Goal: Task Accomplishment & Management: Complete application form

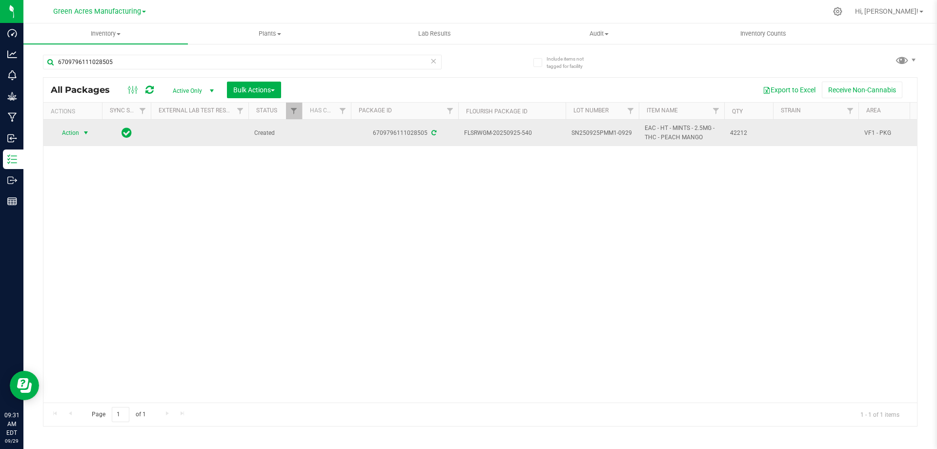
click at [80, 130] on span "select" at bounding box center [86, 133] width 12 height 14
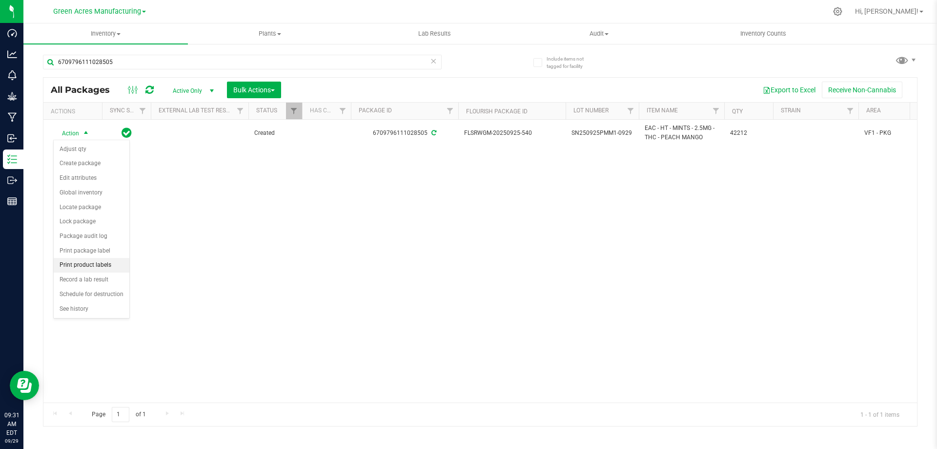
click at [92, 266] on li "Print product labels" at bounding box center [92, 265] width 76 height 15
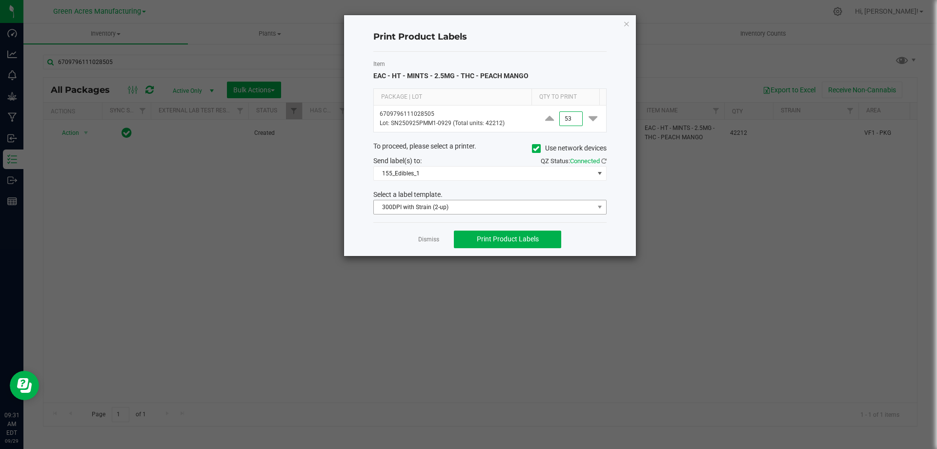
type input "53"
click at [595, 209] on span at bounding box center [600, 207] width 12 height 14
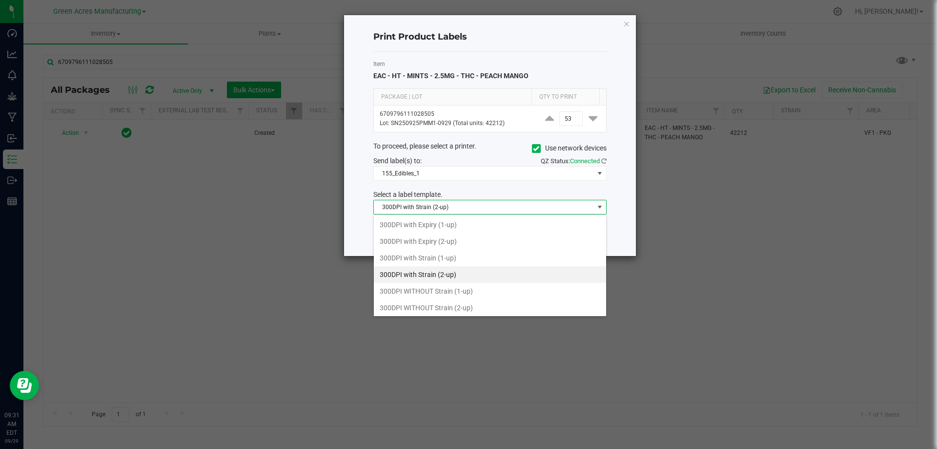
scroll to position [15, 233]
click at [478, 308] on li "300DPI WITHOUT Strain (2-up)" at bounding box center [490, 307] width 232 height 17
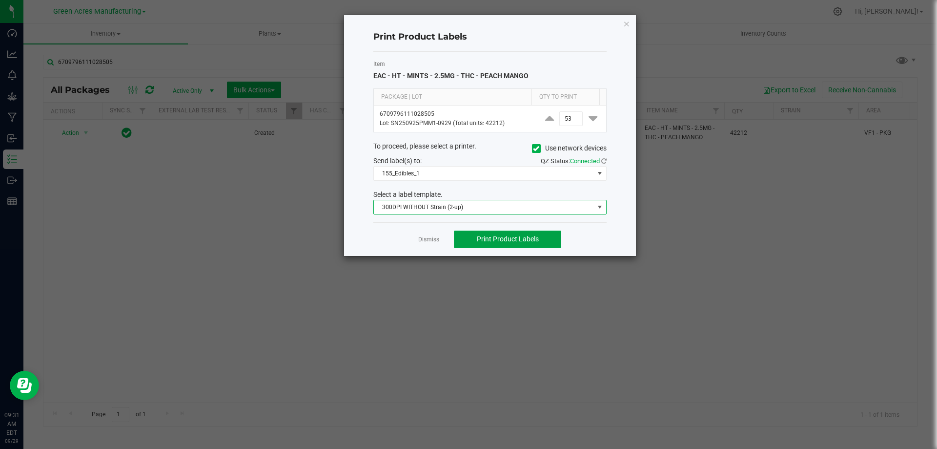
drag, startPoint x: 519, startPoint y: 237, endPoint x: 513, endPoint y: 234, distance: 7.2
click at [518, 236] on span "Print Product Labels" at bounding box center [508, 239] width 62 height 8
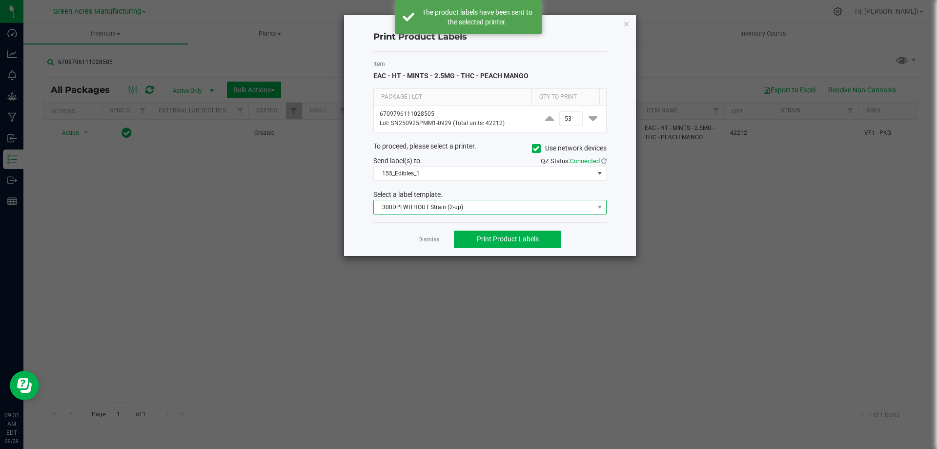
click at [520, 204] on span "300DPI WITHOUT Strain (2-up)" at bounding box center [484, 207] width 220 height 14
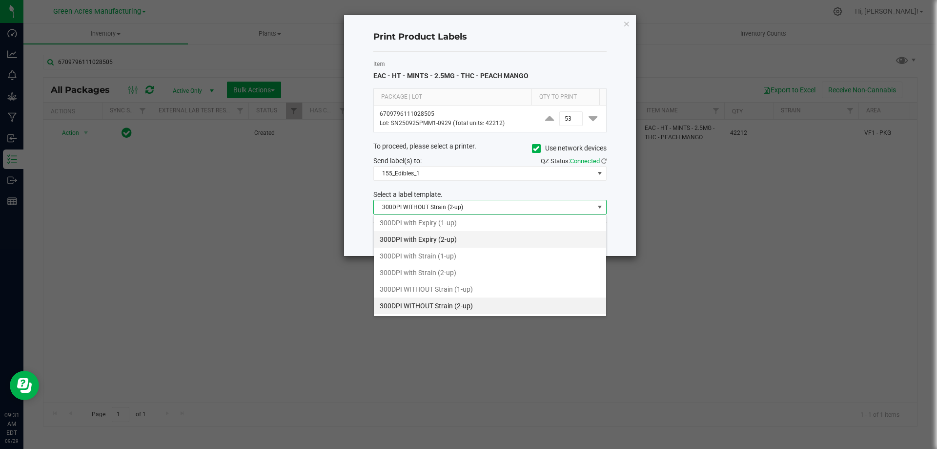
click at [472, 239] on li "300DPI with Expiry (2-up)" at bounding box center [490, 239] width 232 height 17
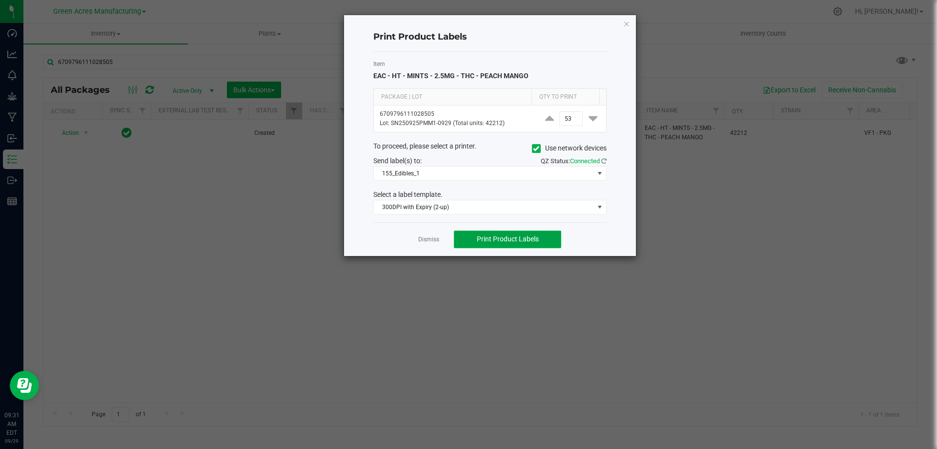
click at [536, 242] on span "Print Product Labels" at bounding box center [508, 239] width 62 height 8
click at [655, 5] on ngb-modal-window "Print Product Labels Item EAC - HT - MINTS - 2.5MG - THC - PEACH MANGO Package …" at bounding box center [472, 224] width 945 height 449
click at [627, 24] on icon "button" at bounding box center [626, 24] width 7 height 12
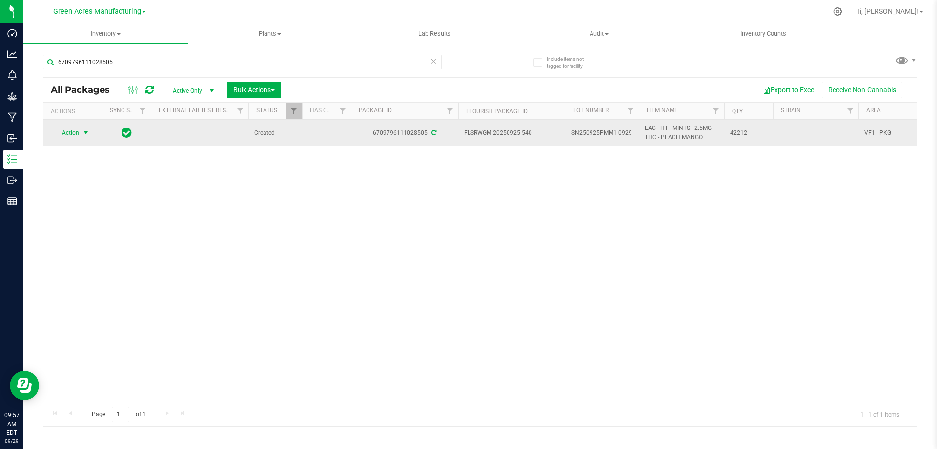
click at [70, 130] on span "Action" at bounding box center [66, 133] width 26 height 14
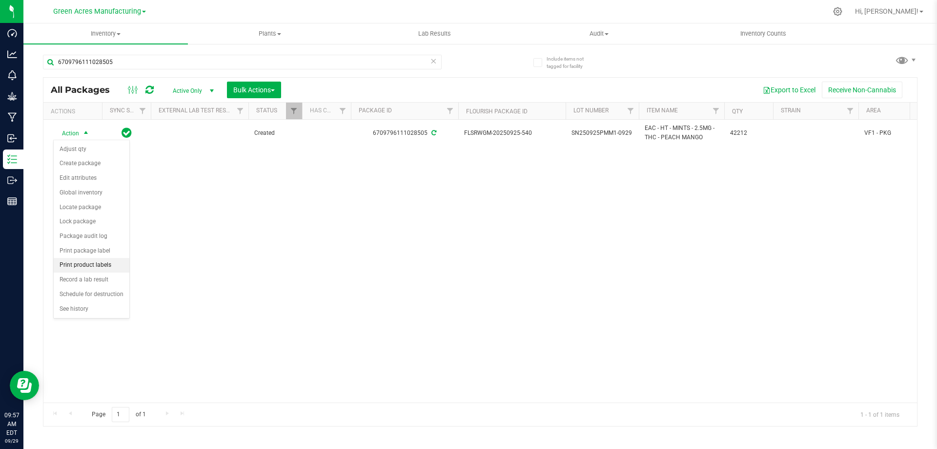
click at [95, 263] on li "Print product labels" at bounding box center [92, 265] width 76 height 15
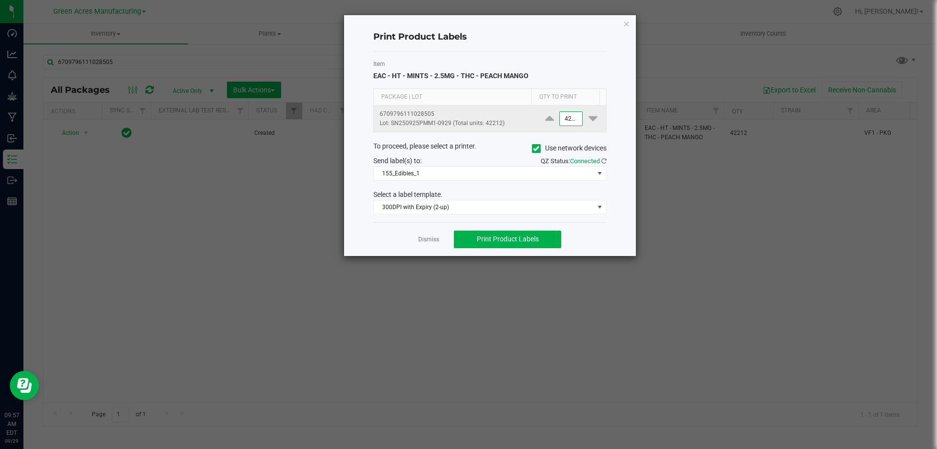
click at [565, 117] on input "42212" at bounding box center [571, 119] width 22 height 14
type input "1,000"
click at [523, 242] on span "Print Product Labels" at bounding box center [508, 239] width 62 height 8
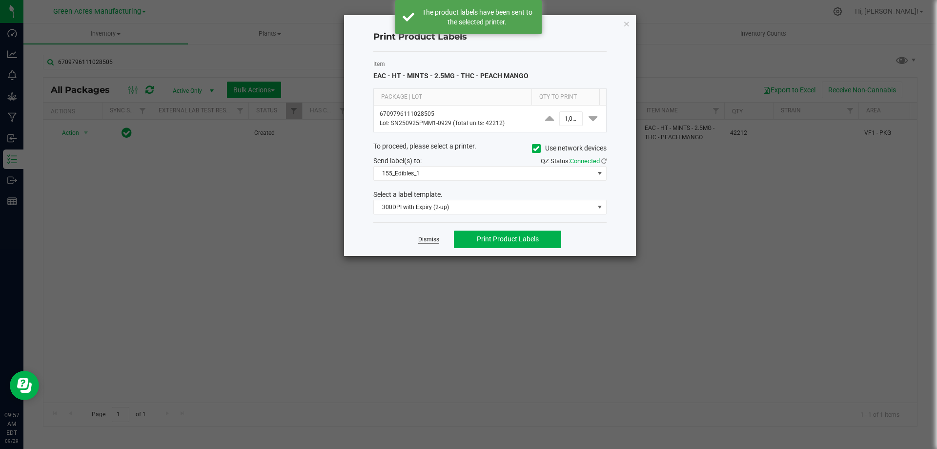
click at [428, 241] on link "Dismiss" at bounding box center [428, 239] width 21 height 8
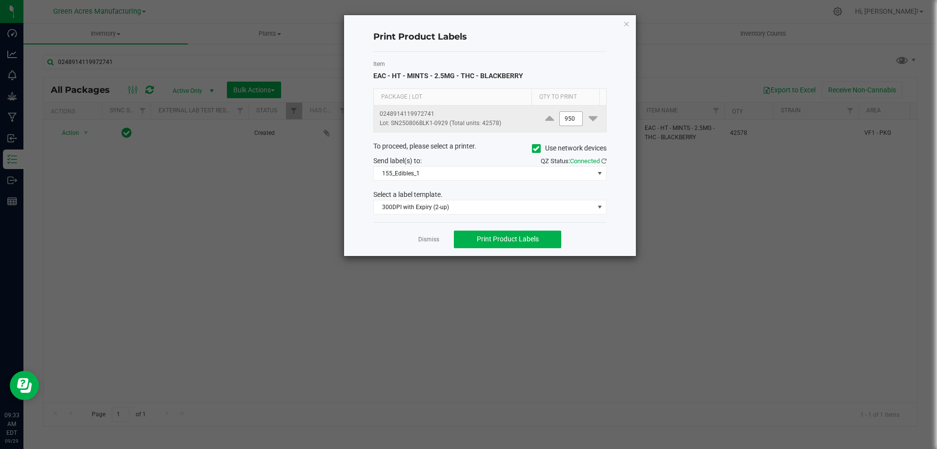
click at [569, 121] on input "950" at bounding box center [571, 119] width 22 height 14
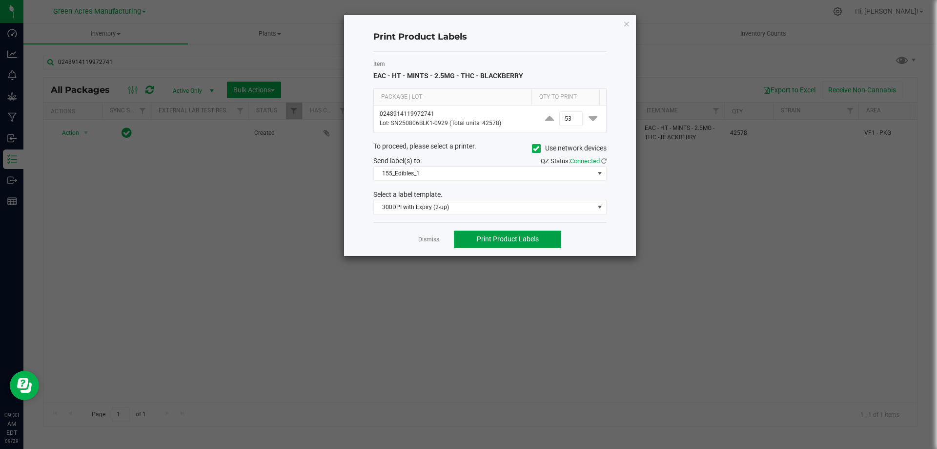
click at [520, 240] on span "Print Product Labels" at bounding box center [508, 239] width 62 height 8
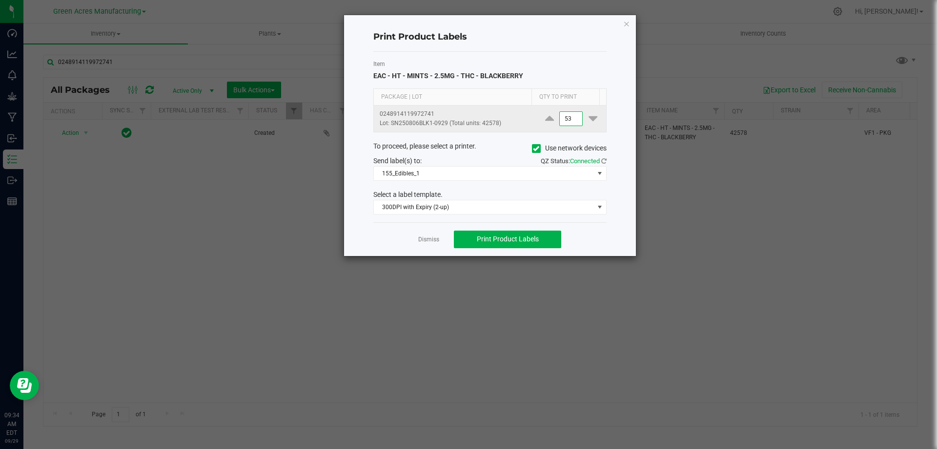
click at [563, 120] on input "53" at bounding box center [571, 119] width 22 height 14
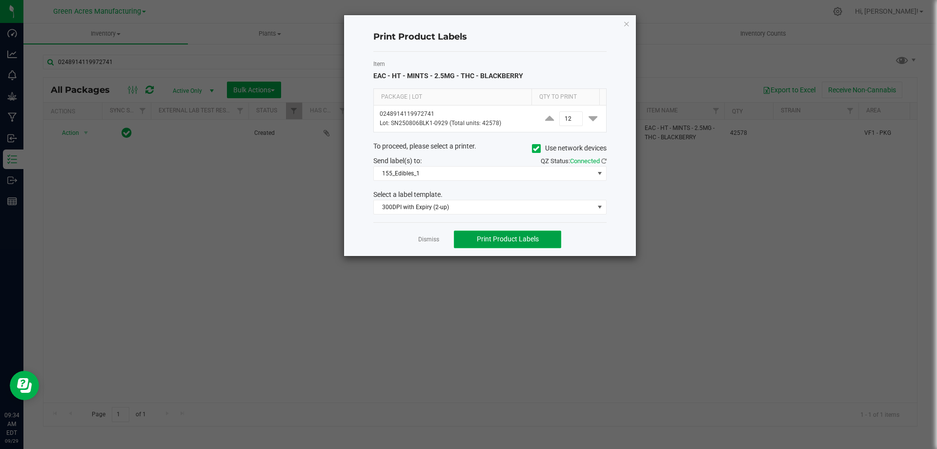
click at [501, 236] on span "Print Product Labels" at bounding box center [508, 239] width 62 height 8
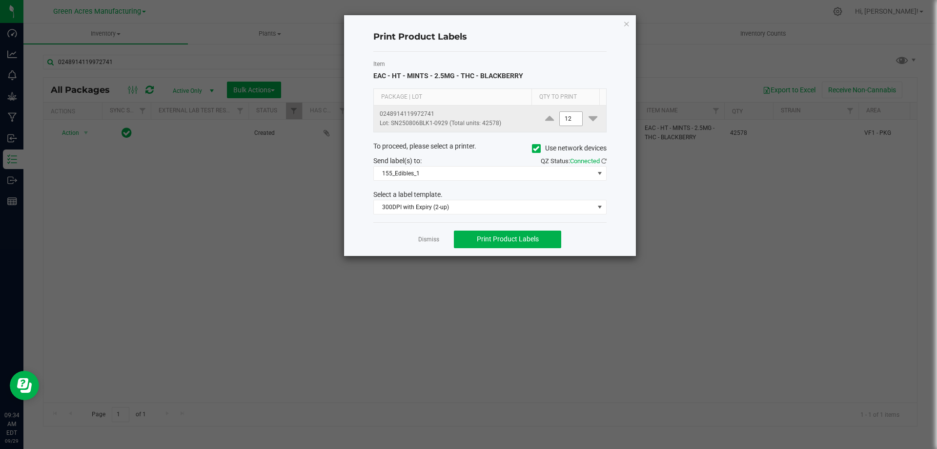
click at [567, 124] on input "12" at bounding box center [571, 119] width 22 height 14
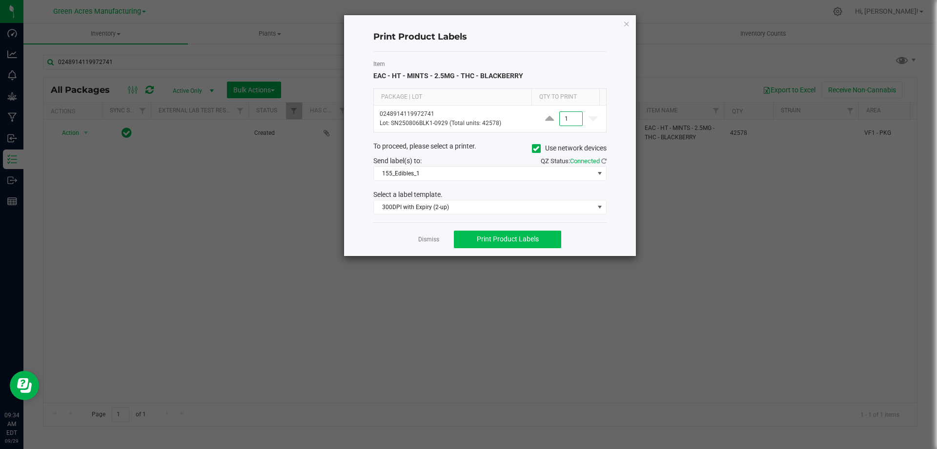
type input "1"
click at [507, 235] on span "Print Product Labels" at bounding box center [508, 239] width 62 height 8
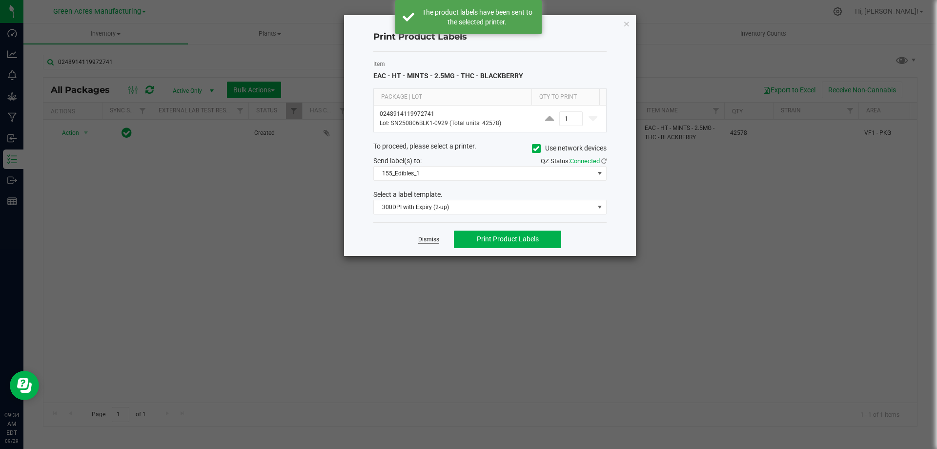
click at [429, 240] on link "Dismiss" at bounding box center [428, 239] width 21 height 8
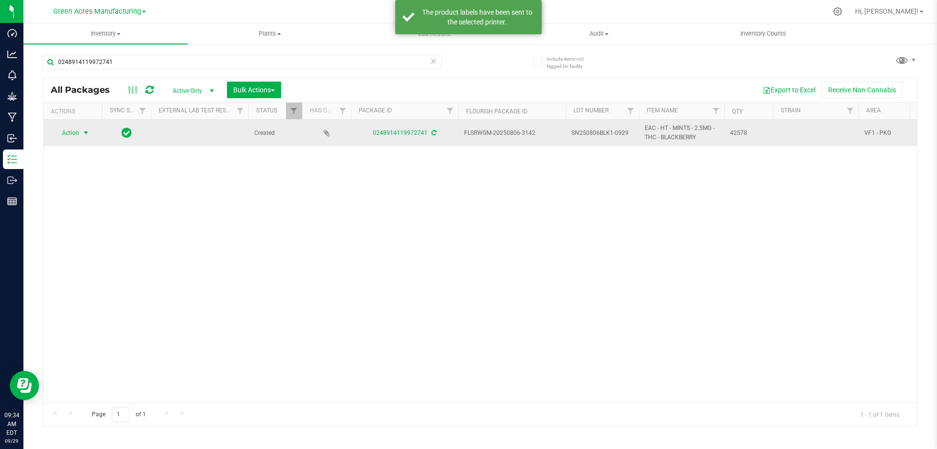
click at [70, 134] on span "Action" at bounding box center [66, 133] width 26 height 14
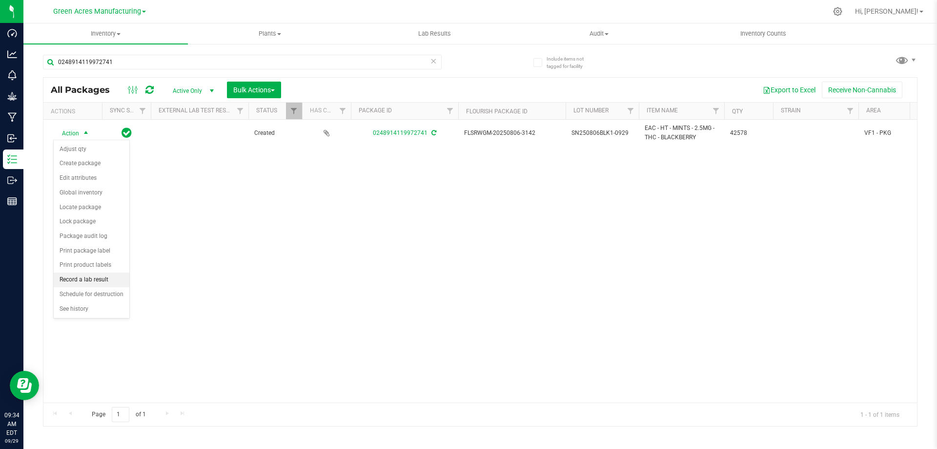
click at [115, 280] on li "Record a lab result" at bounding box center [92, 279] width 76 height 15
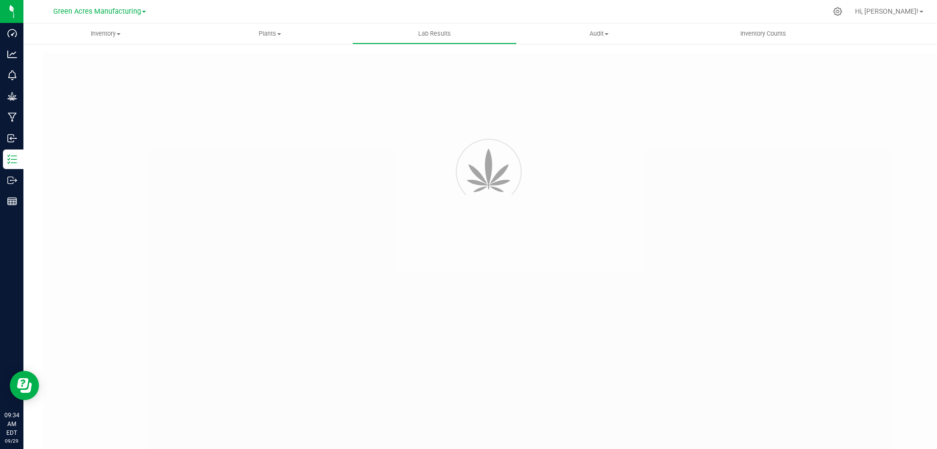
type input "0248914119972741"
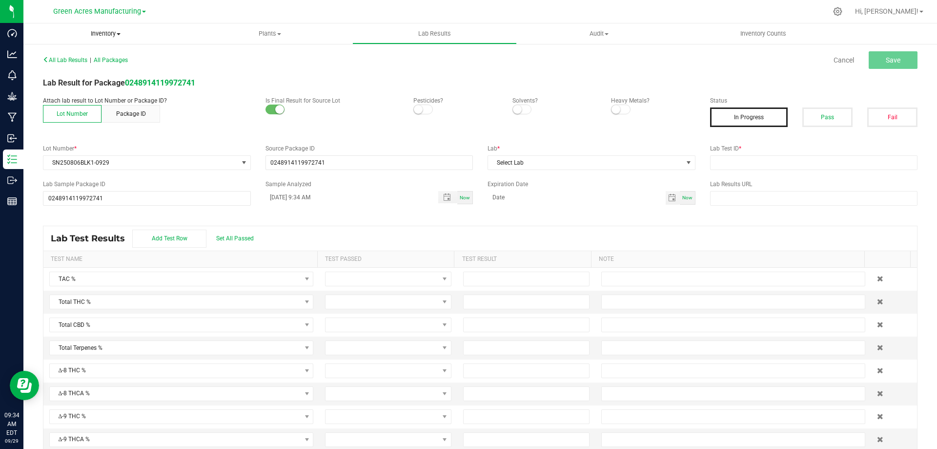
click at [99, 33] on span "Inventory" at bounding box center [105, 33] width 165 height 9
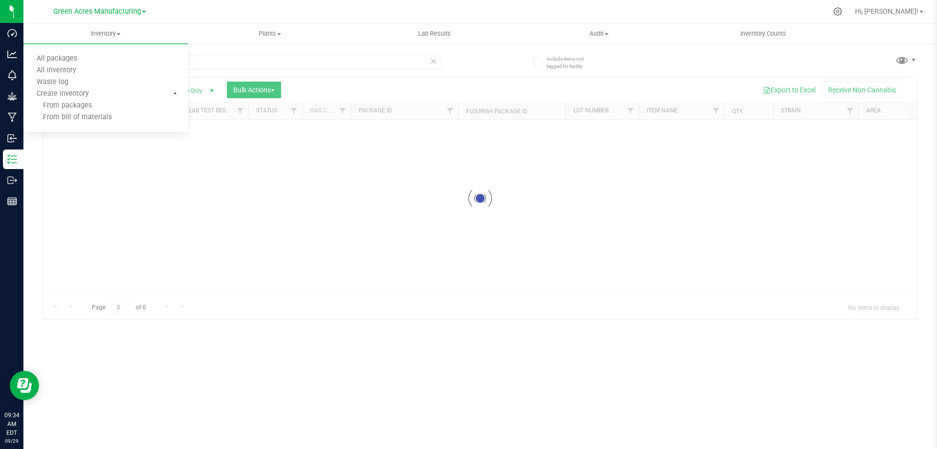
click at [409, 257] on div at bounding box center [480, 198] width 874 height 241
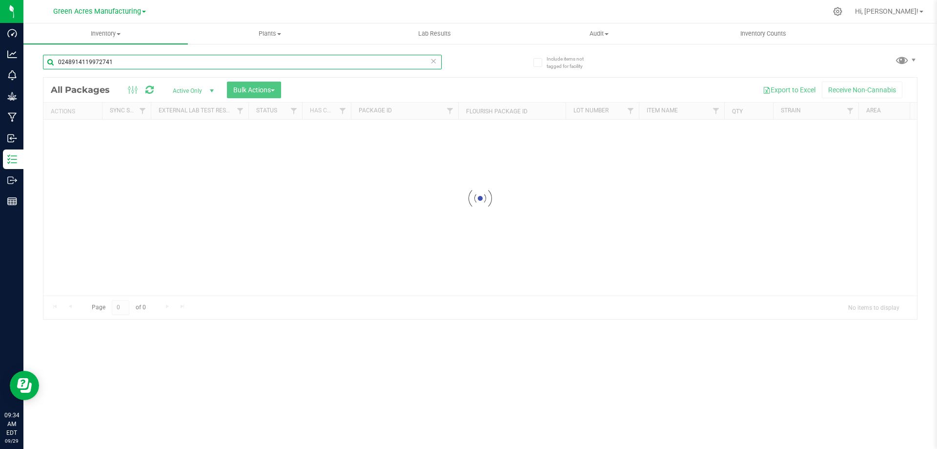
drag, startPoint x: 129, startPoint y: 62, endPoint x: 68, endPoint y: 62, distance: 61.0
click at [68, 62] on input "0248914119972741" at bounding box center [242, 62] width 399 height 15
type input "0"
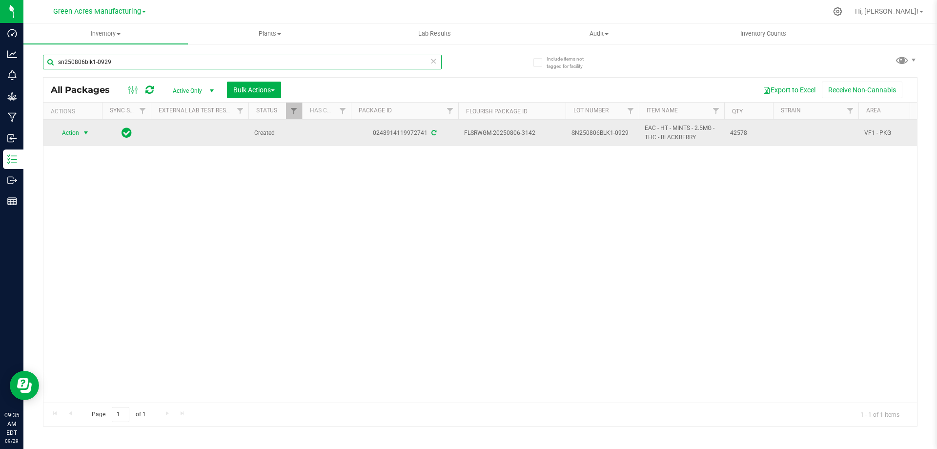
type input "sn250806blk1-0929"
click at [68, 133] on span "Action" at bounding box center [66, 133] width 26 height 14
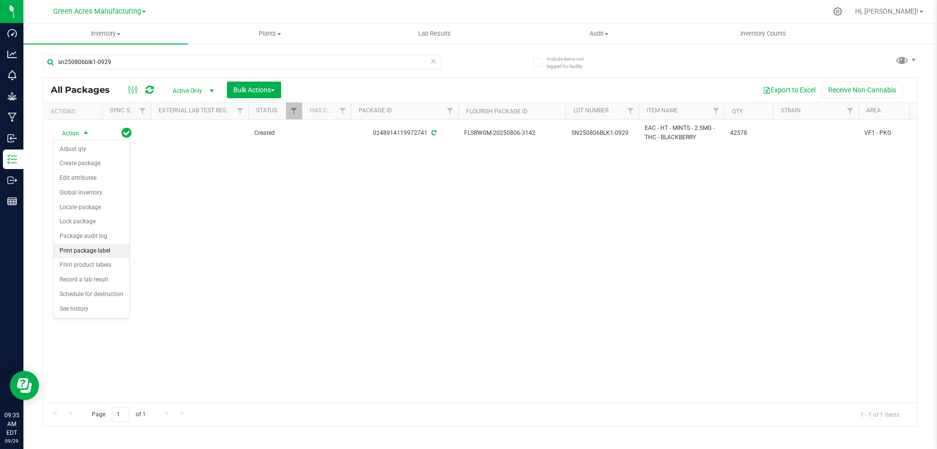
click at [85, 251] on li "Print package label" at bounding box center [92, 251] width 76 height 15
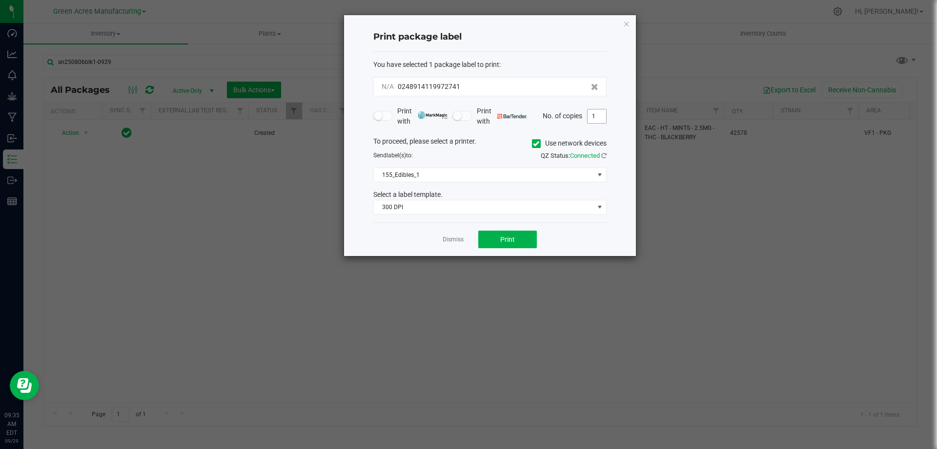
click at [600, 118] on input "1" at bounding box center [597, 116] width 19 height 14
click at [447, 242] on link "Dismiss" at bounding box center [453, 239] width 21 height 8
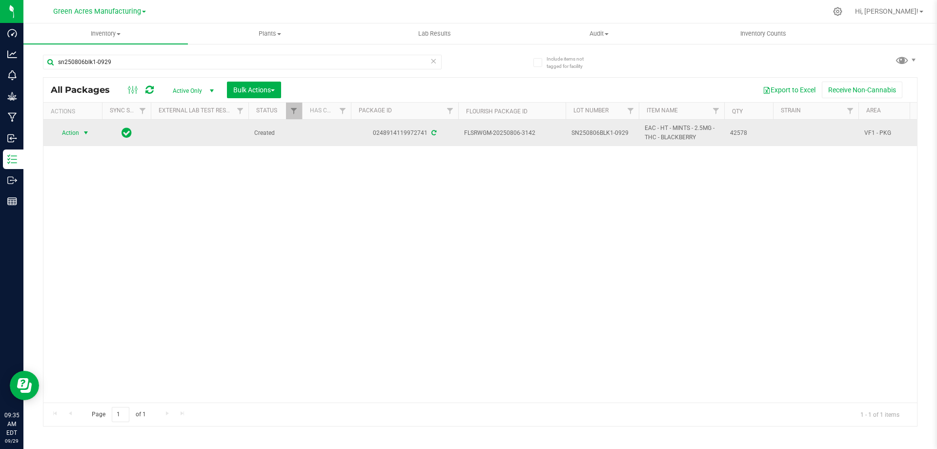
click at [68, 134] on span "Action" at bounding box center [66, 133] width 26 height 14
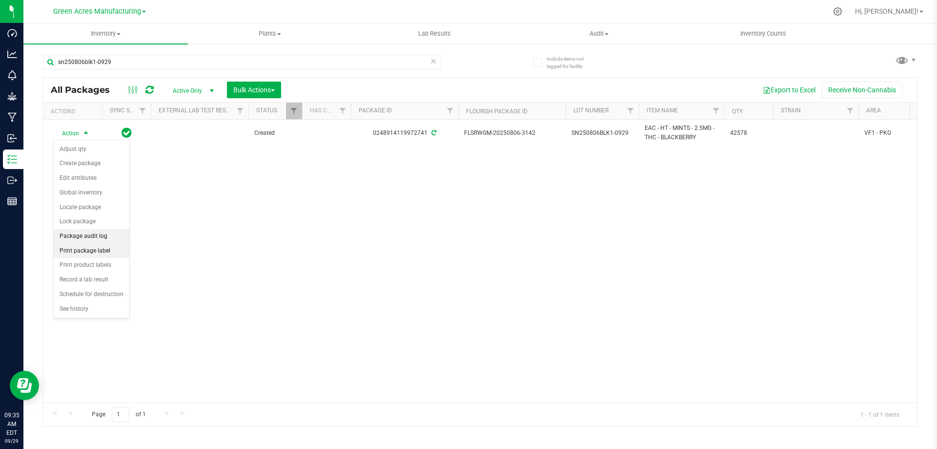
click at [100, 252] on ul "Adjust qty Create package Edit attributes Global inventory Locate package Lock …" at bounding box center [92, 229] width 76 height 174
click at [104, 263] on li "Print product labels" at bounding box center [92, 265] width 76 height 15
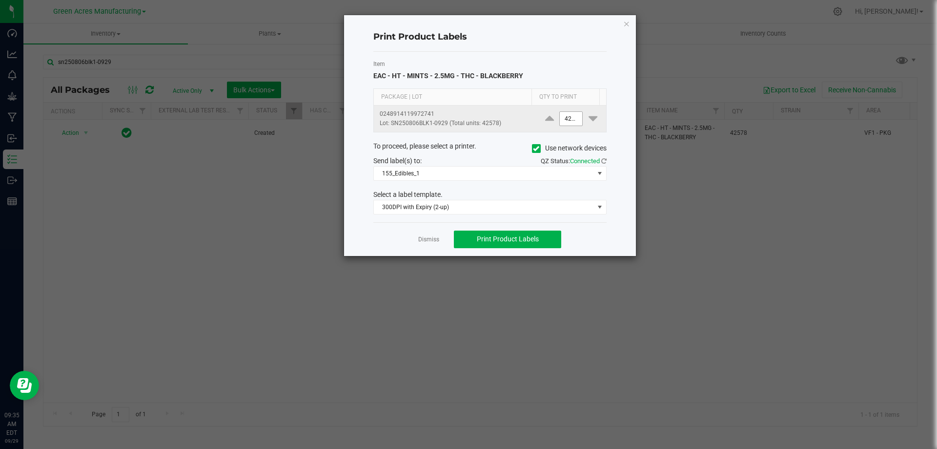
click at [565, 118] on input "42578" at bounding box center [571, 119] width 22 height 14
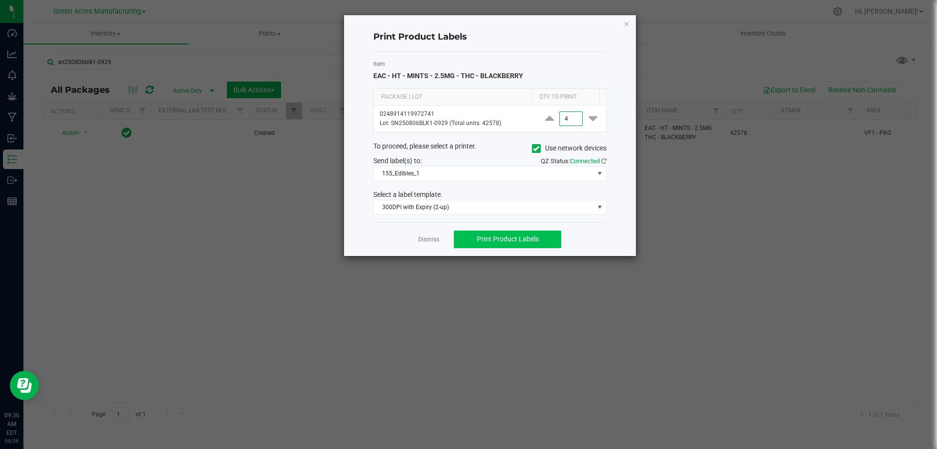
type input "4"
click at [507, 239] on span "Print Product Labels" at bounding box center [508, 239] width 62 height 8
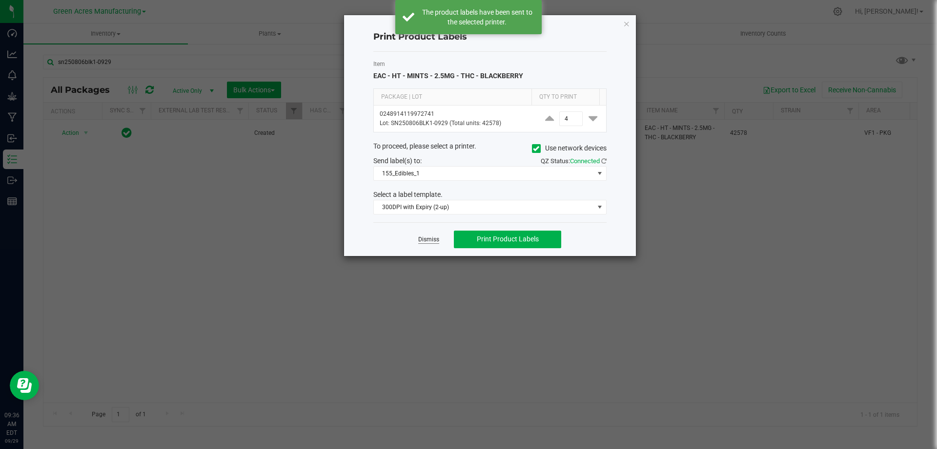
click at [429, 240] on link "Dismiss" at bounding box center [428, 239] width 21 height 8
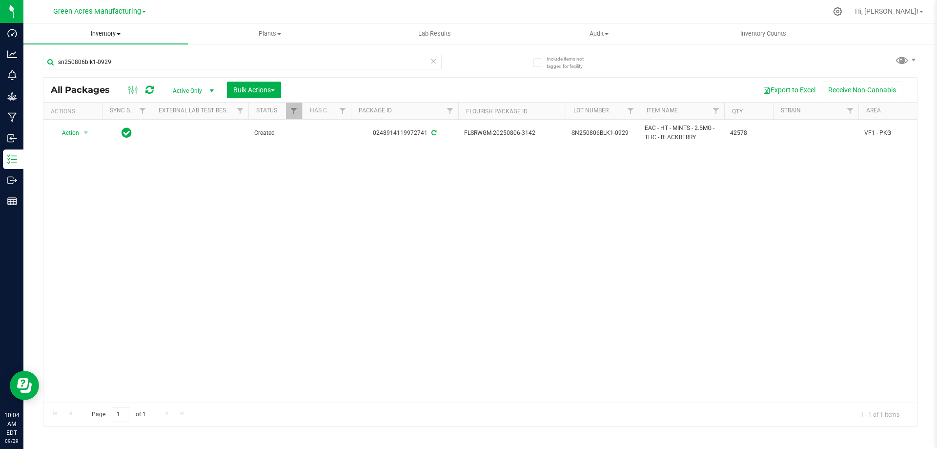
click at [113, 30] on span "Inventory" at bounding box center [105, 33] width 165 height 9
click at [92, 120] on span "From bill of materials" at bounding box center [67, 117] width 88 height 8
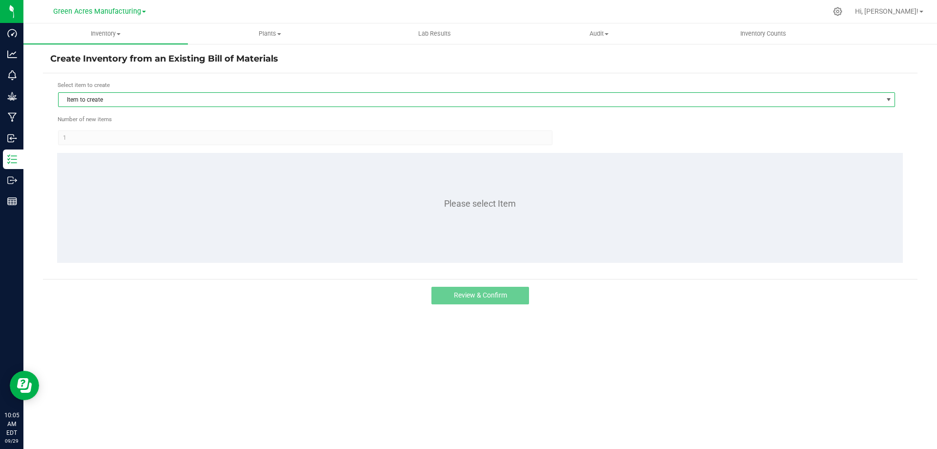
click at [88, 95] on span "Item to create" at bounding box center [471, 100] width 824 height 14
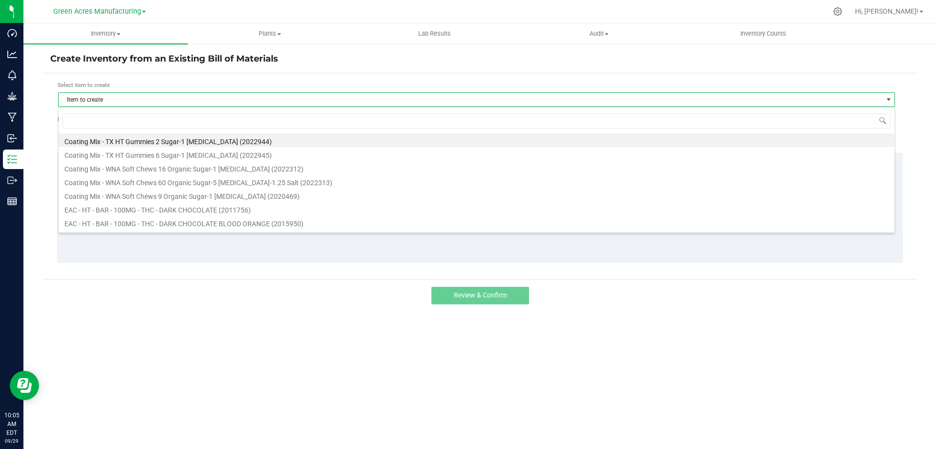
scroll to position [15, 837]
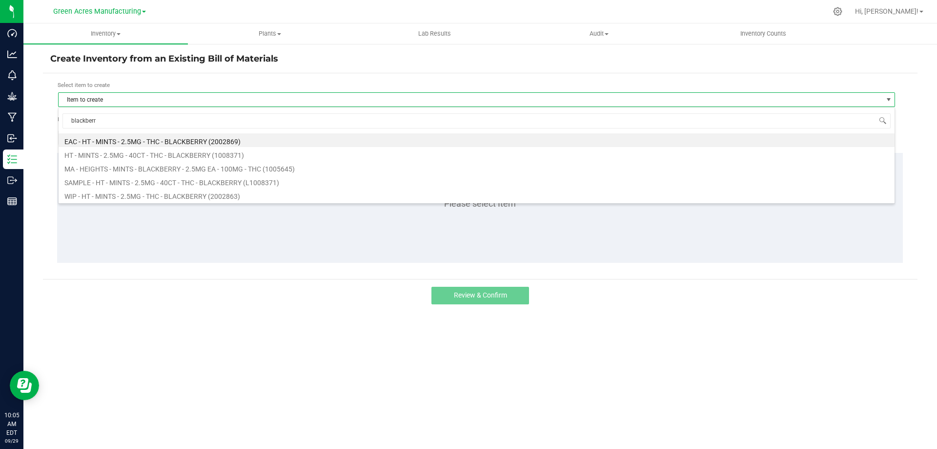
type input "blackberry"
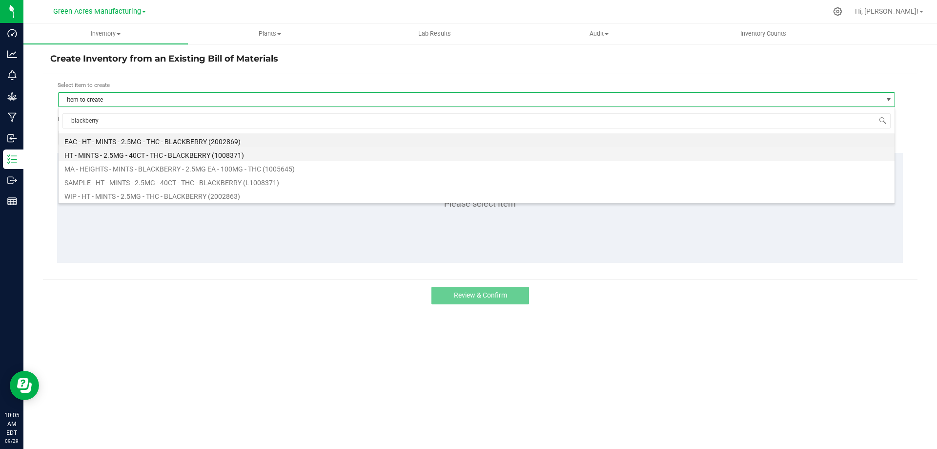
click at [149, 155] on li "HT - MINTS - 2.5MG - 40CT - THC - BLACKBERRY (1008371)" at bounding box center [477, 154] width 836 height 14
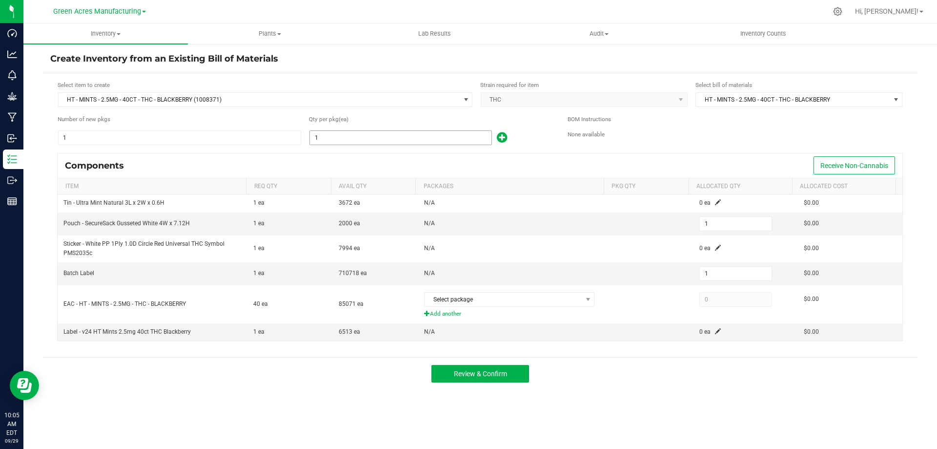
click at [465, 142] on input "1" at bounding box center [401, 138] width 182 height 14
type input "10"
type input "101"
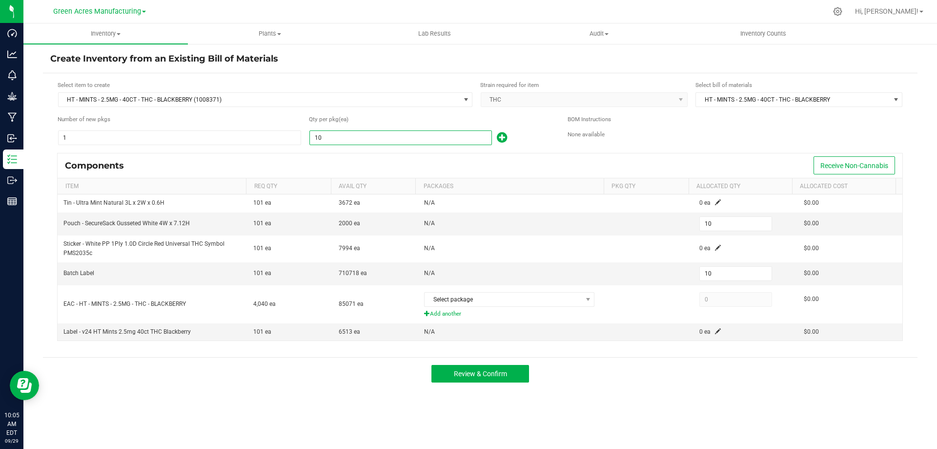
type input "101"
type input "1015"
type input "1,015"
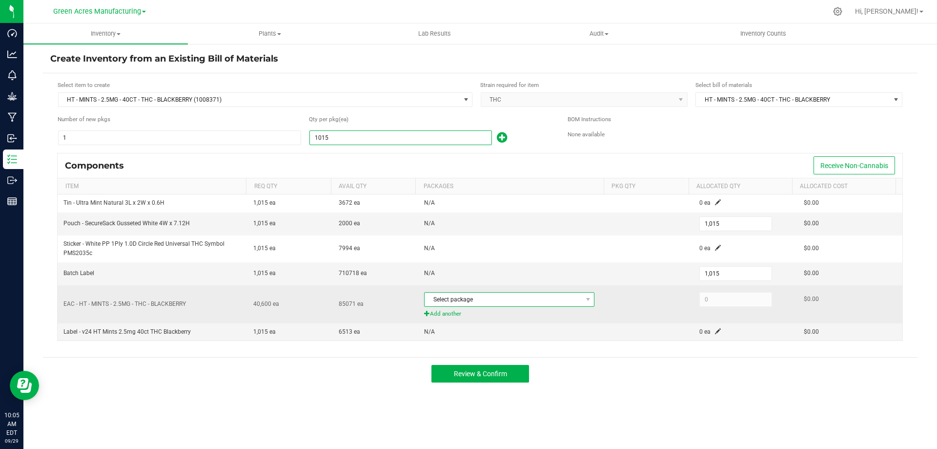
type input "1,015"
click at [507, 298] on span "Select package" at bounding box center [503, 299] width 157 height 14
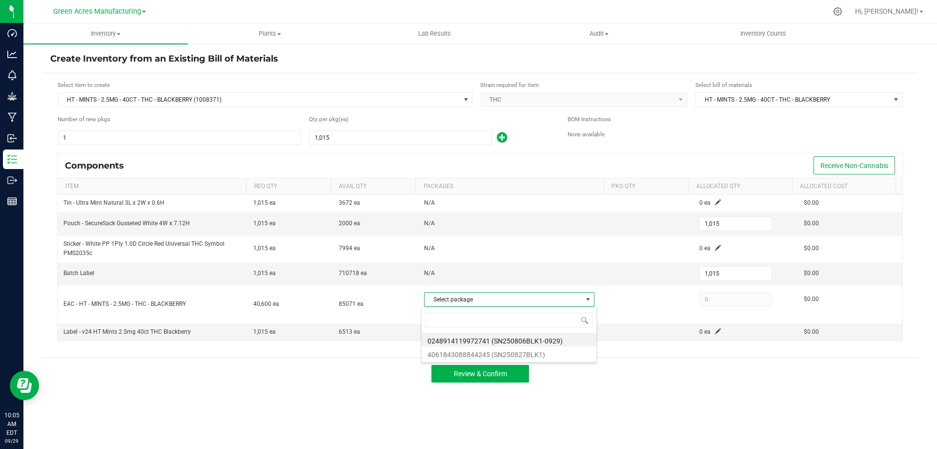
scroll to position [15, 168]
click at [525, 340] on li "0248914119972741 (SN250806BLK1-0929)" at bounding box center [509, 339] width 175 height 14
type input "40,600"
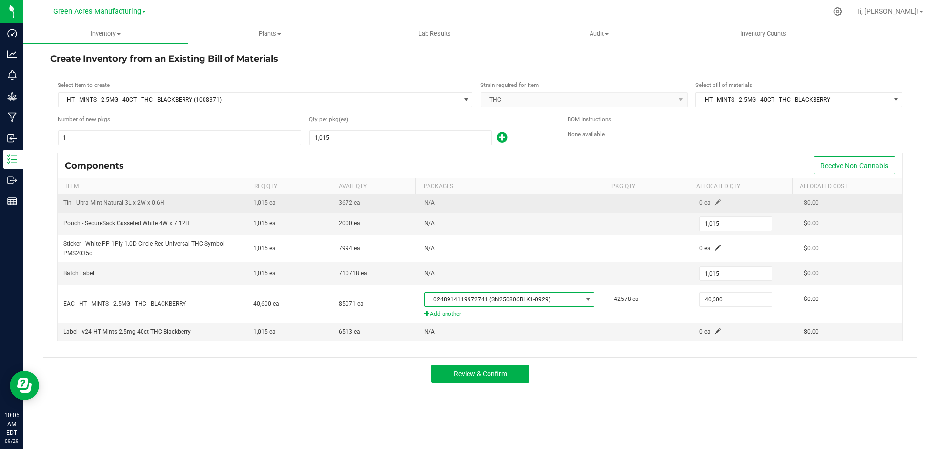
click at [711, 206] on td "0 ea" at bounding box center [746, 203] width 104 height 18
click at [715, 204] on span at bounding box center [718, 202] width 6 height 6
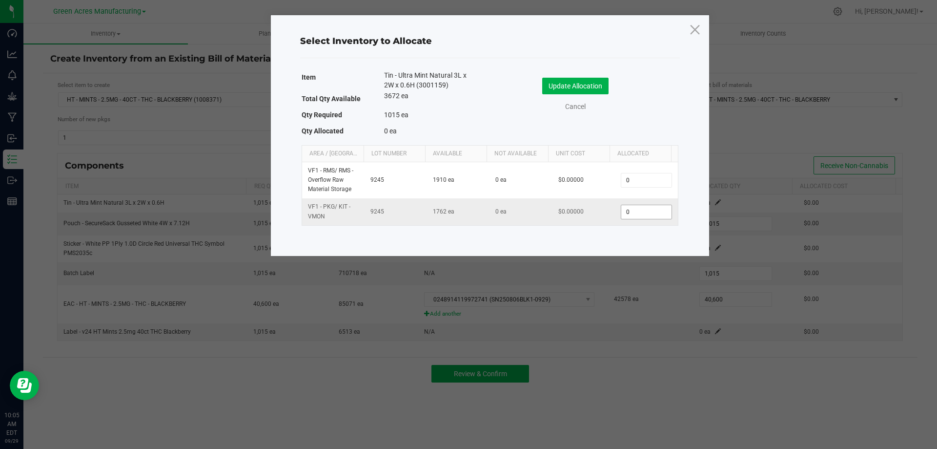
click at [661, 212] on input "0" at bounding box center [646, 212] width 50 height 14
type input "1,015"
click at [588, 90] on button "Update Allocation" at bounding box center [575, 86] width 66 height 17
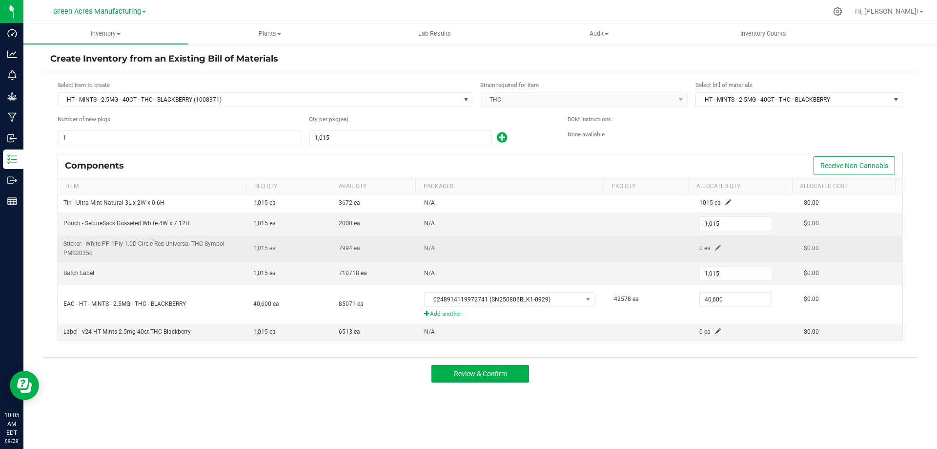
click at [715, 245] on span at bounding box center [718, 248] width 6 height 6
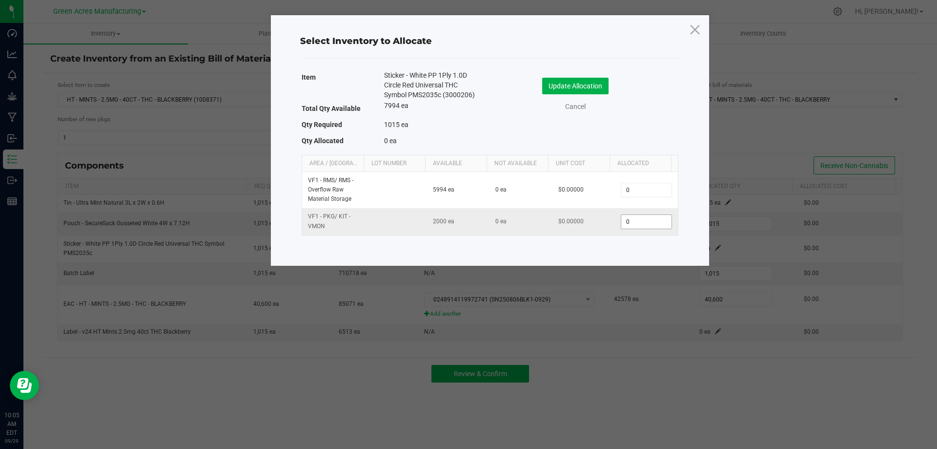
click at [651, 217] on input "0" at bounding box center [646, 222] width 50 height 14
type input "1,015"
click at [563, 87] on button "Update Allocation" at bounding box center [575, 86] width 66 height 17
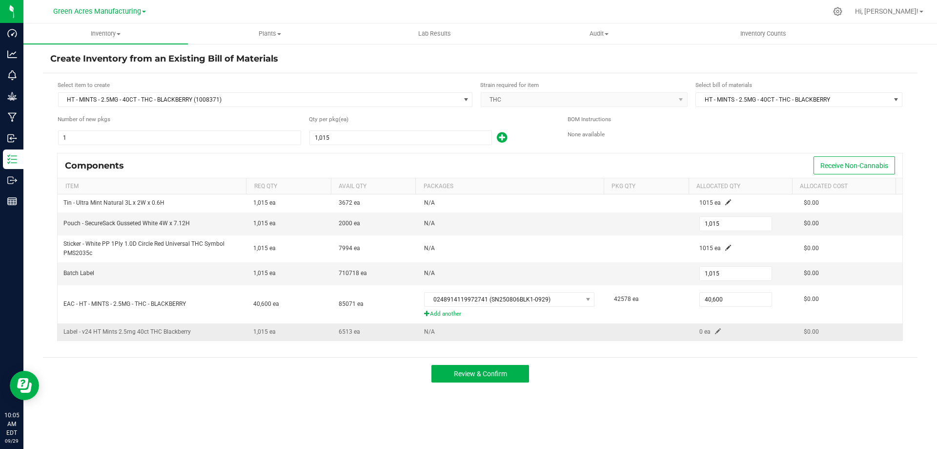
click at [716, 329] on td "0 ea" at bounding box center [746, 331] width 104 height 17
click at [715, 329] on td "0 ea" at bounding box center [746, 331] width 104 height 17
click at [715, 329] on span at bounding box center [718, 331] width 6 height 6
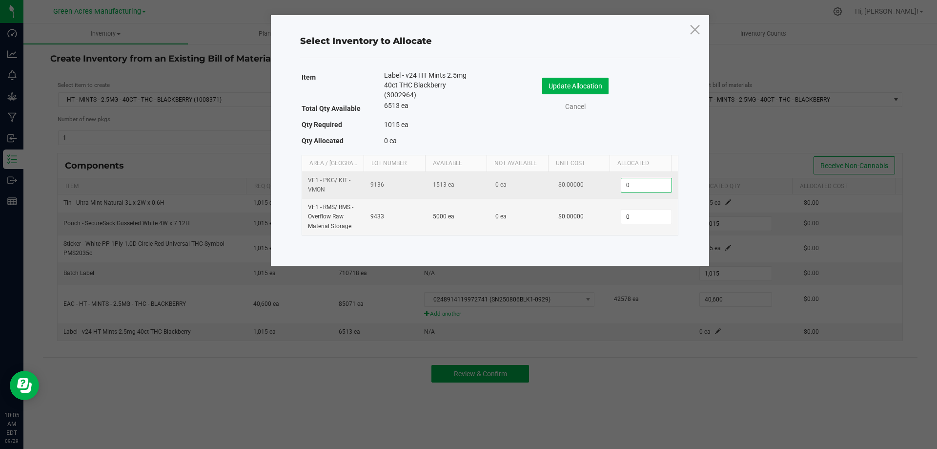
click at [655, 183] on input "0" at bounding box center [646, 185] width 50 height 14
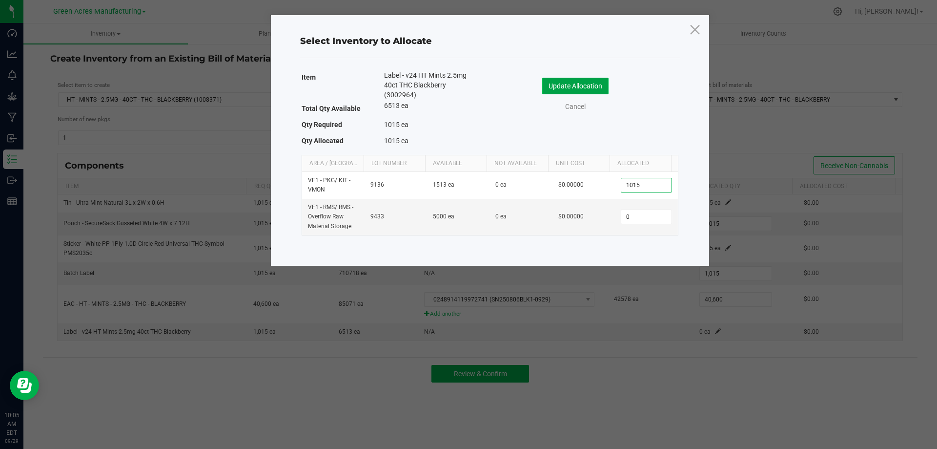
type input "1,015"
click at [571, 83] on button "Update Allocation" at bounding box center [575, 86] width 66 height 17
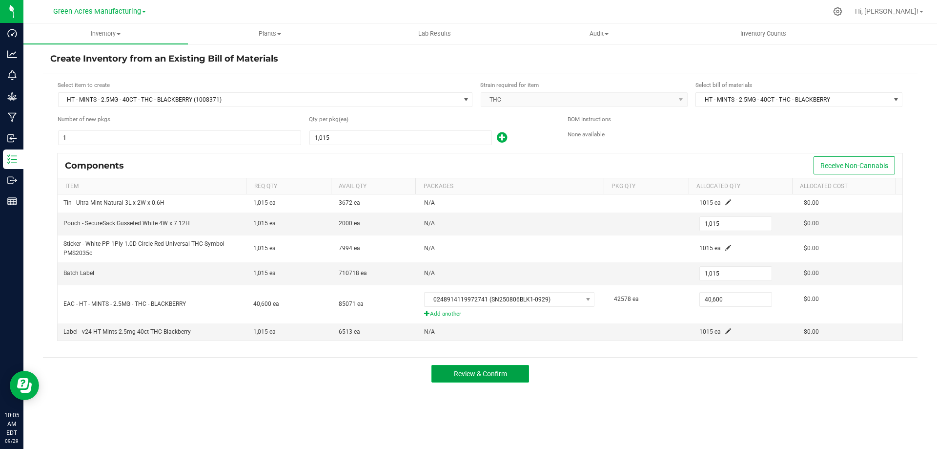
click at [490, 372] on span "Review & Confirm" at bounding box center [480, 374] width 53 height 8
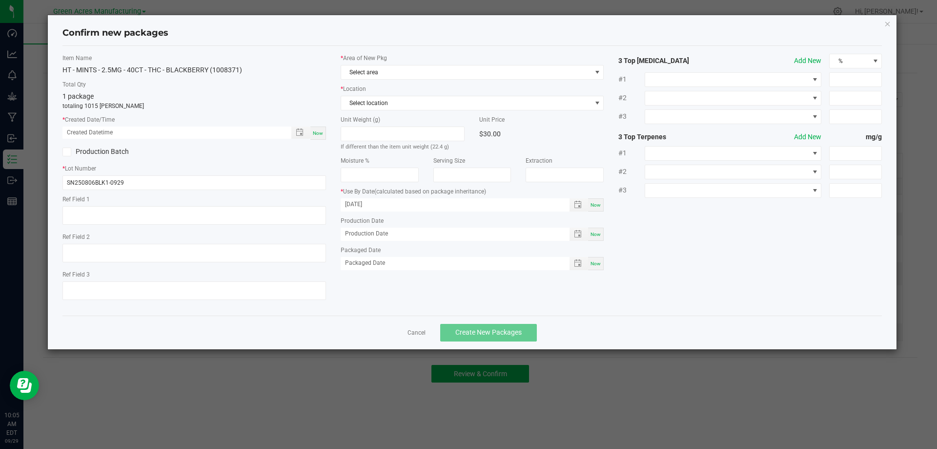
click at [319, 133] on span "Now" at bounding box center [318, 132] width 10 height 5
type input "[DATE] 10:05 AM"
click at [406, 72] on span "Select area" at bounding box center [466, 72] width 250 height 14
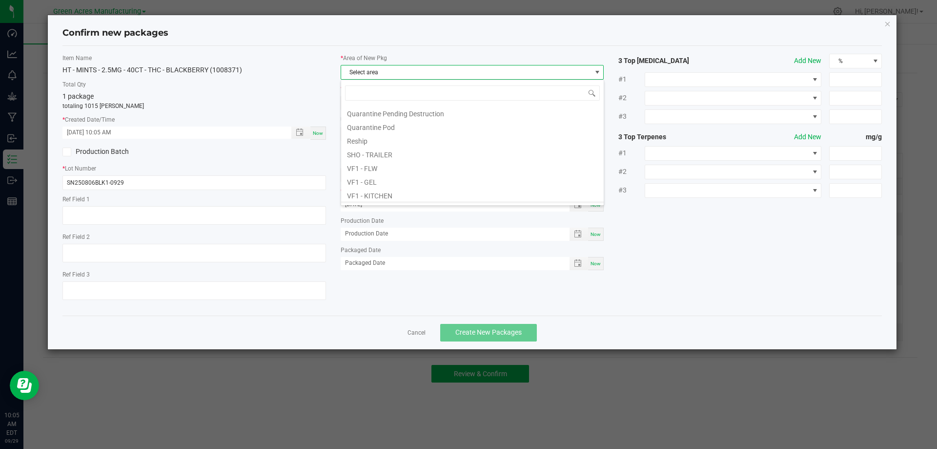
scroll to position [391, 0]
click at [387, 174] on li "VF1 - PKG" at bounding box center [472, 173] width 263 height 14
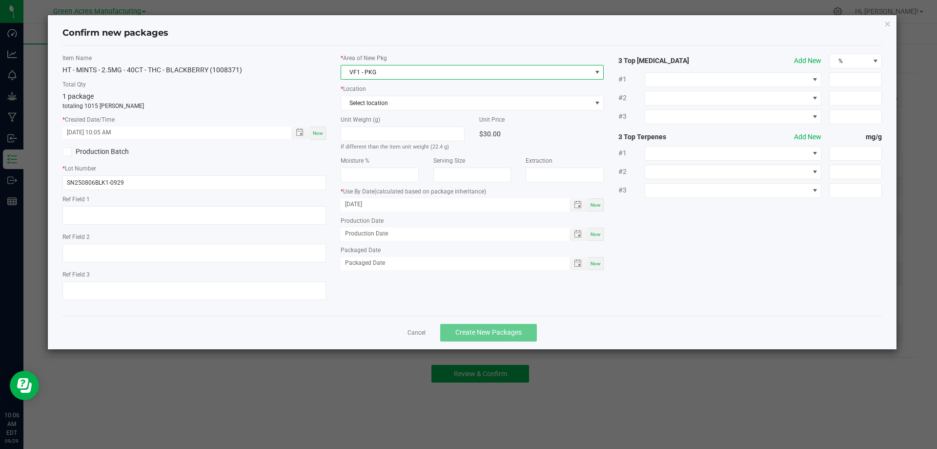
click at [423, 71] on span "VF1 - PKG" at bounding box center [466, 72] width 250 height 14
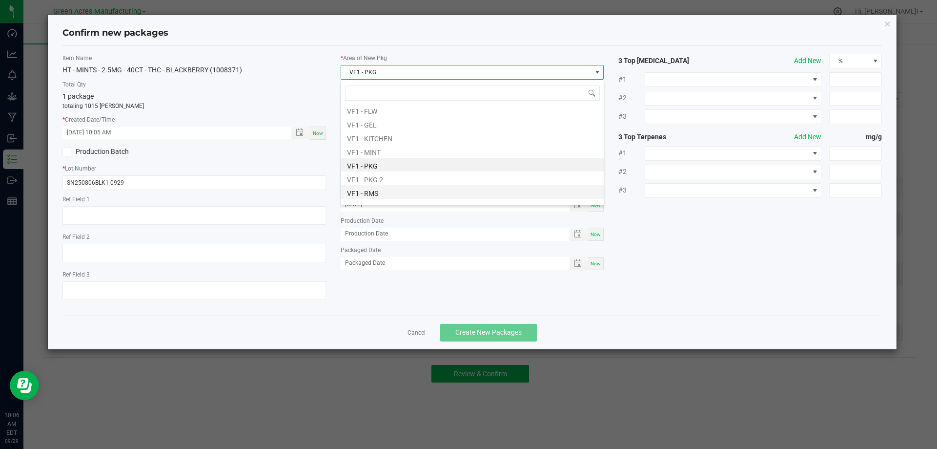
scroll to position [416, 0]
click at [386, 163] on li "VF1 - PKG 2" at bounding box center [472, 161] width 263 height 14
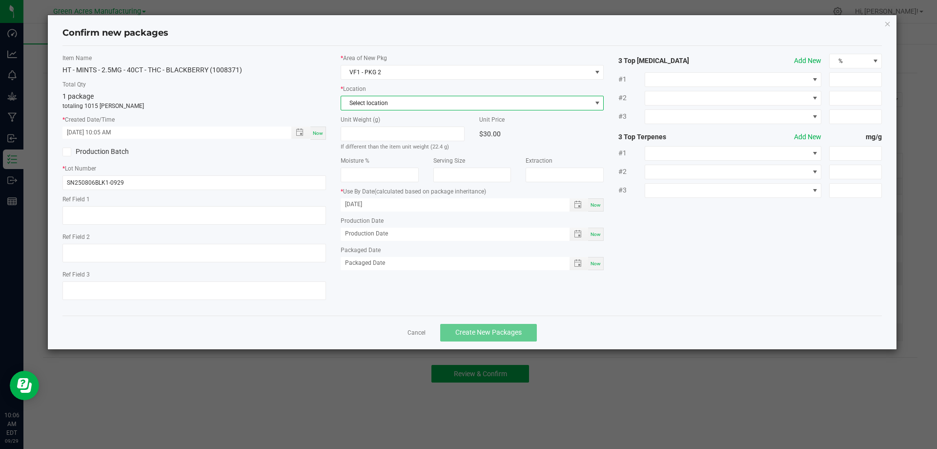
click at [400, 107] on span "Select location" at bounding box center [466, 103] width 250 height 14
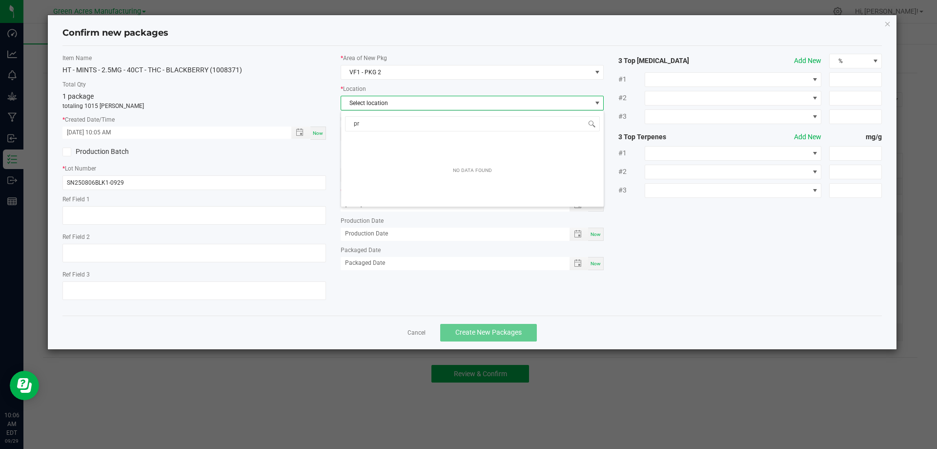
type input "p"
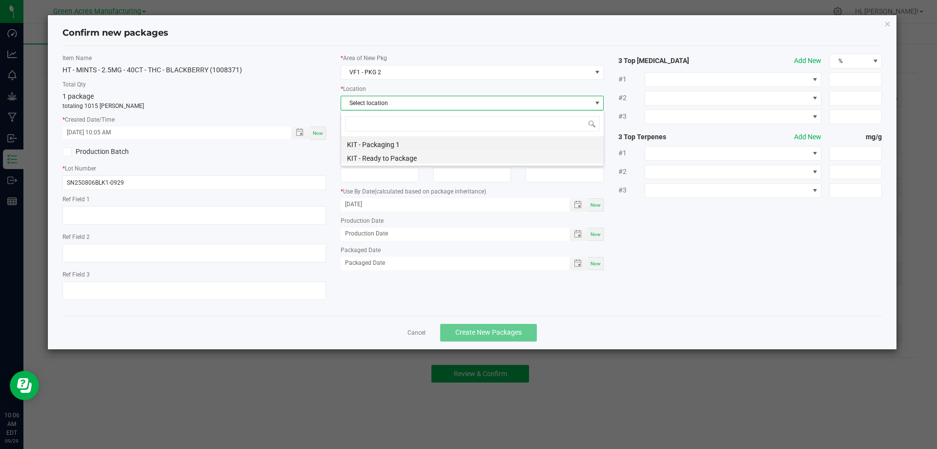
click at [435, 157] on li "KIT - Ready to Package" at bounding box center [472, 157] width 263 height 14
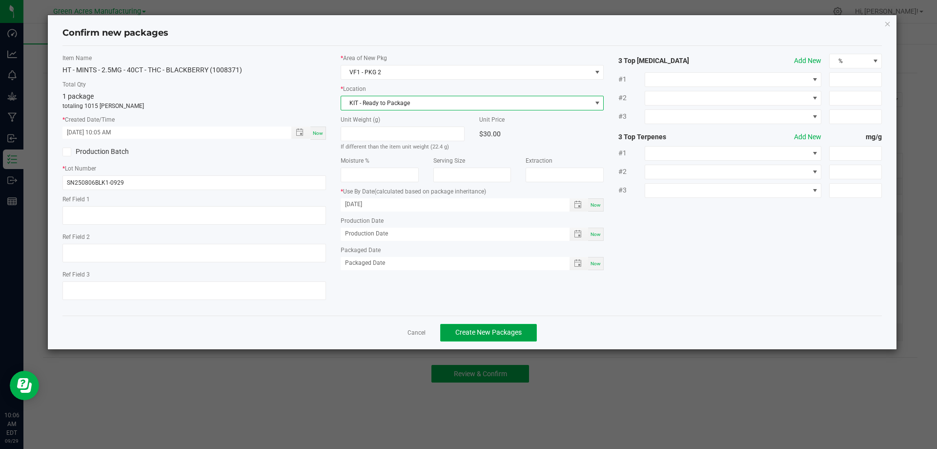
click at [508, 329] on span "Create New Packages" at bounding box center [488, 332] width 66 height 8
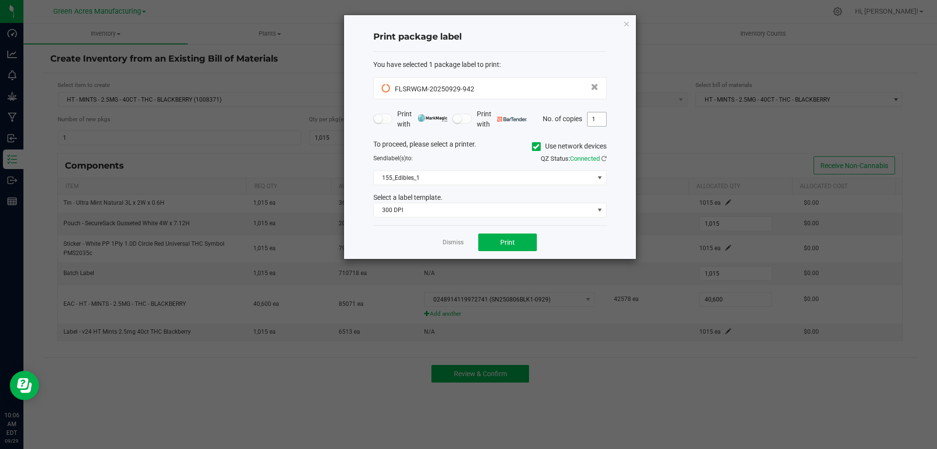
click at [601, 116] on input "1" at bounding box center [597, 119] width 19 height 14
type input "2"
click at [517, 149] on div "To proceed, please select a printer. Use network devices" at bounding box center [490, 146] width 248 height 15
click at [524, 239] on button "Print" at bounding box center [507, 242] width 59 height 18
click at [513, 239] on span "Print" at bounding box center [507, 242] width 15 height 8
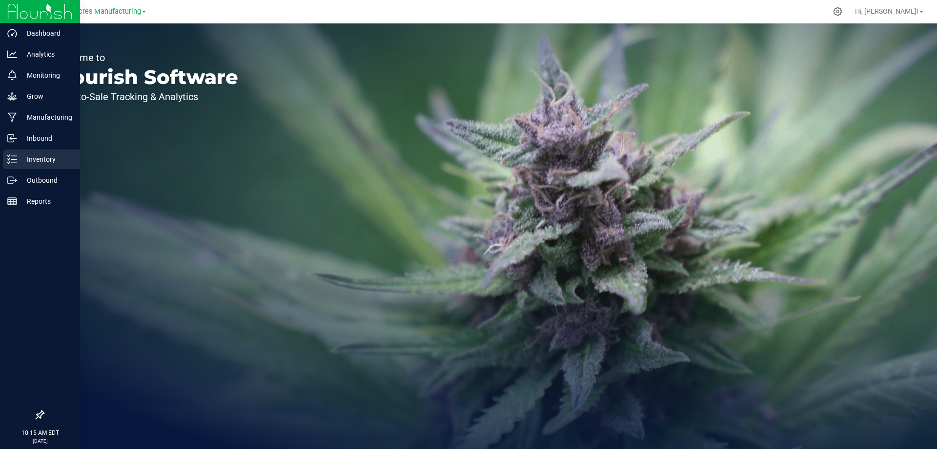
click at [28, 155] on p "Inventory" at bounding box center [46, 159] width 59 height 12
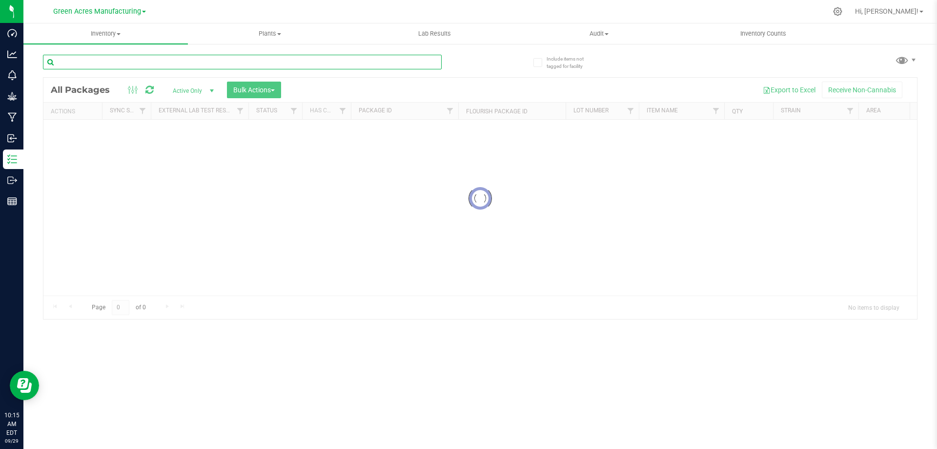
click at [196, 59] on input "text" at bounding box center [242, 62] width 399 height 15
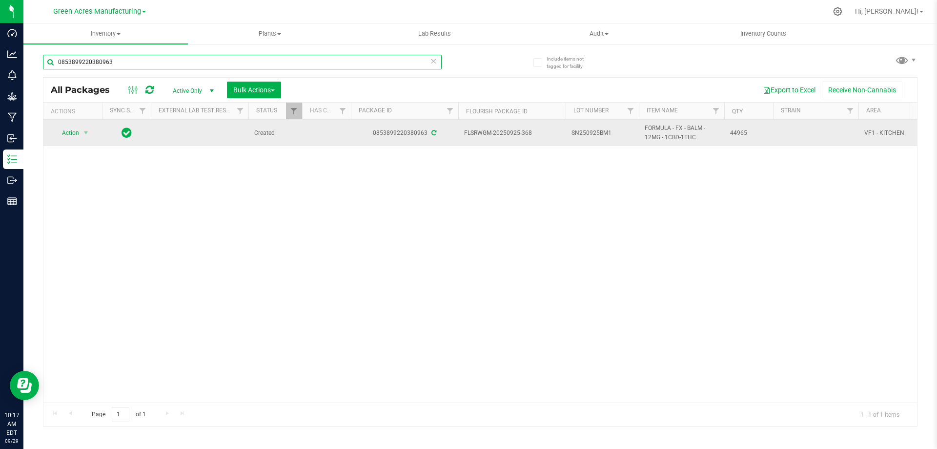
type input "0853899220380963"
click at [625, 130] on span "SN250925BM1" at bounding box center [603, 132] width 62 height 9
type input "SN250925BM1-0929"
click at [83, 132] on span "select" at bounding box center [86, 133] width 8 height 8
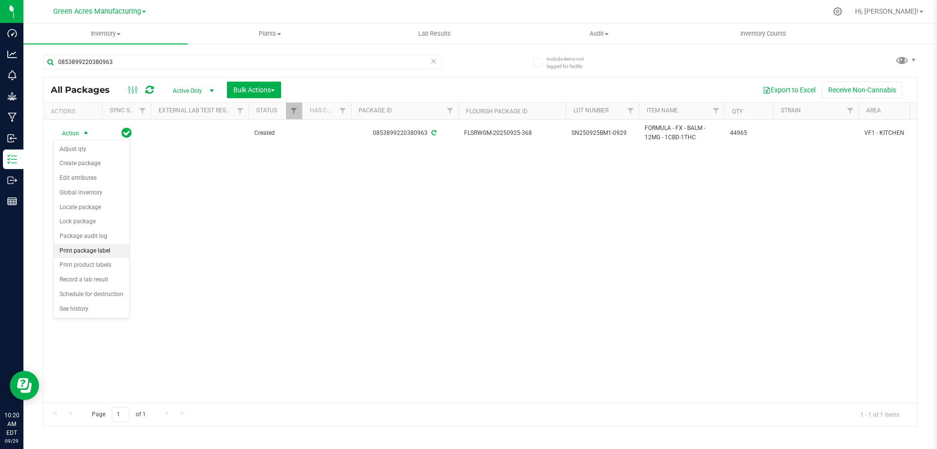
click at [95, 253] on li "Print package label" at bounding box center [92, 251] width 76 height 15
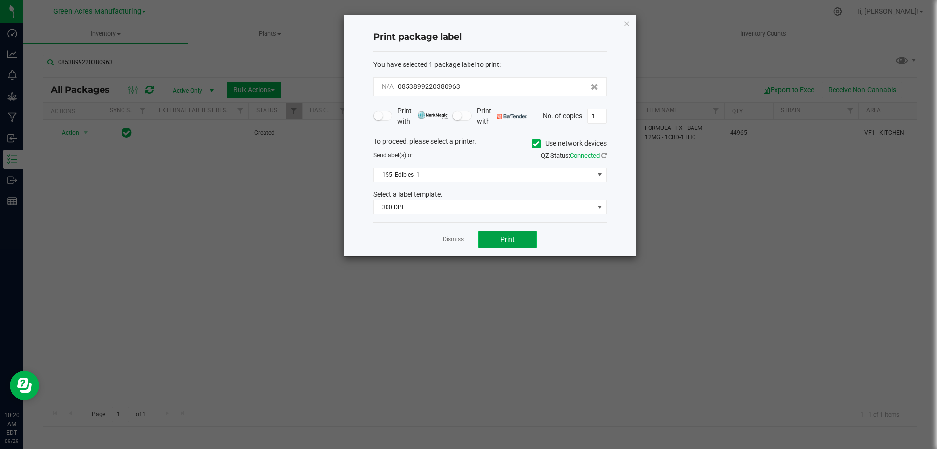
click at [504, 236] on span "Print" at bounding box center [507, 239] width 15 height 8
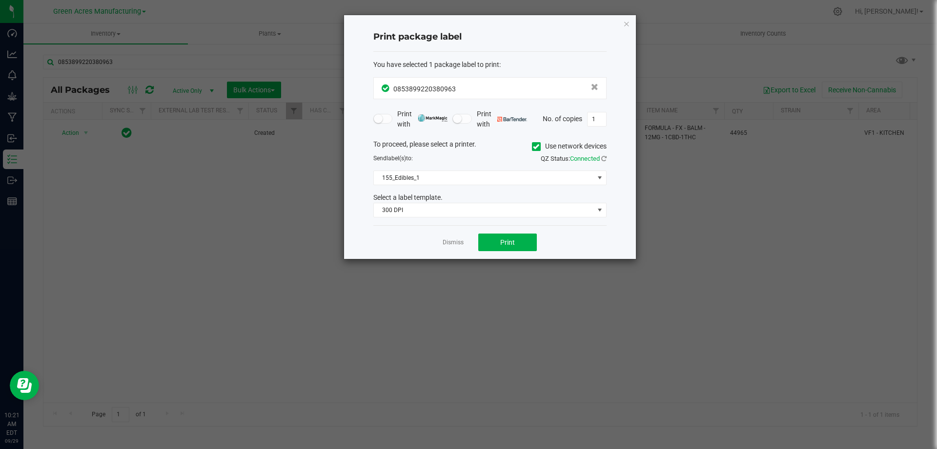
click at [453, 238] on app-cancel-button "Dismiss" at bounding box center [453, 242] width 21 height 10
click at [453, 241] on link "Dismiss" at bounding box center [453, 242] width 21 height 8
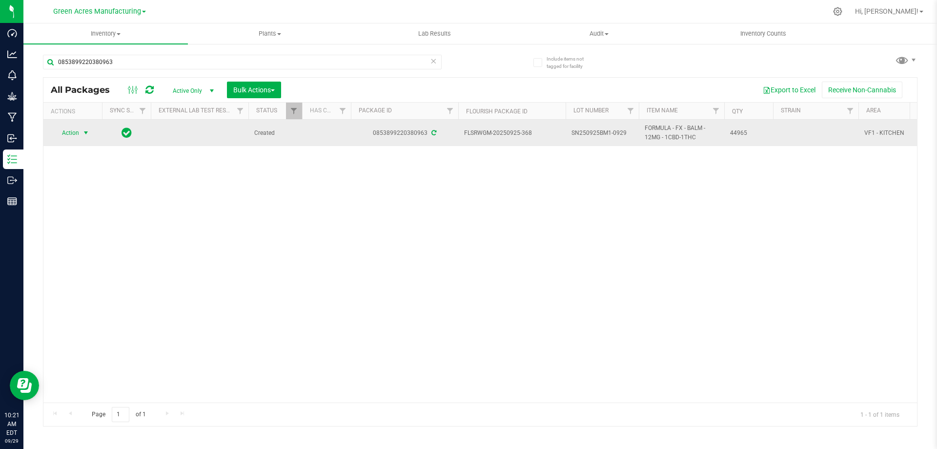
click at [74, 131] on span "Action" at bounding box center [66, 133] width 26 height 14
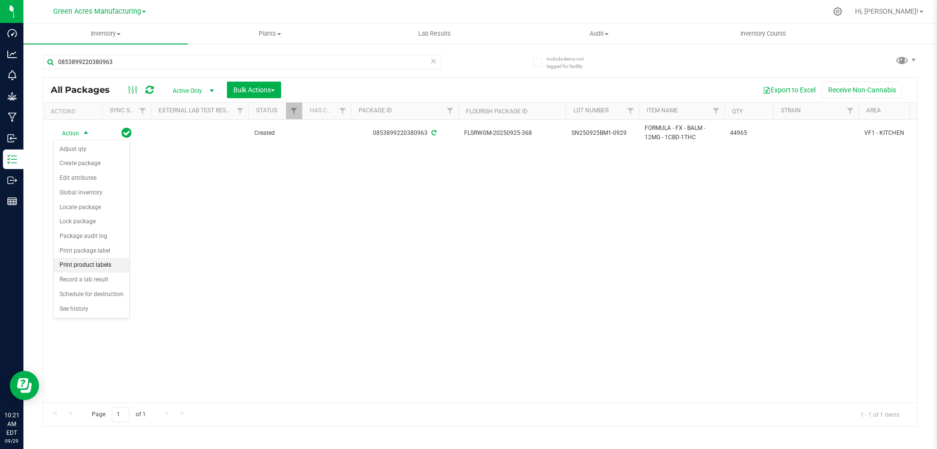
click at [77, 261] on li "Print product labels" at bounding box center [92, 265] width 76 height 15
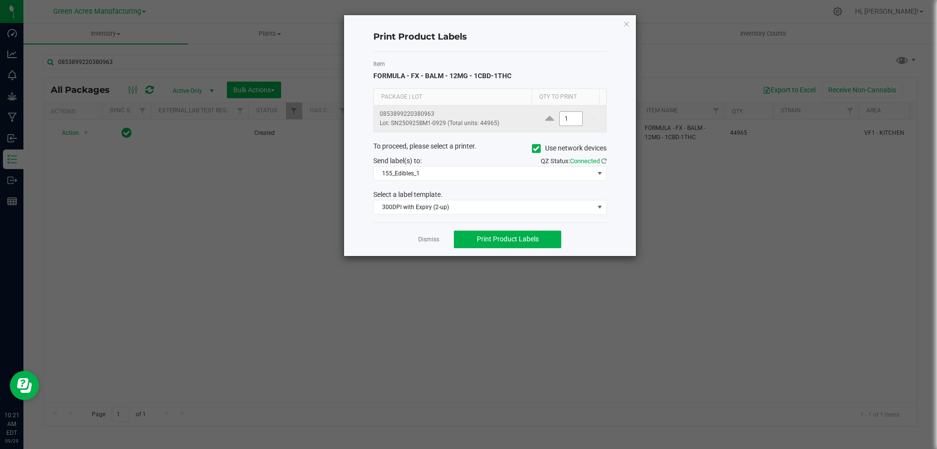
click at [563, 123] on input "1" at bounding box center [571, 119] width 22 height 14
type input "6"
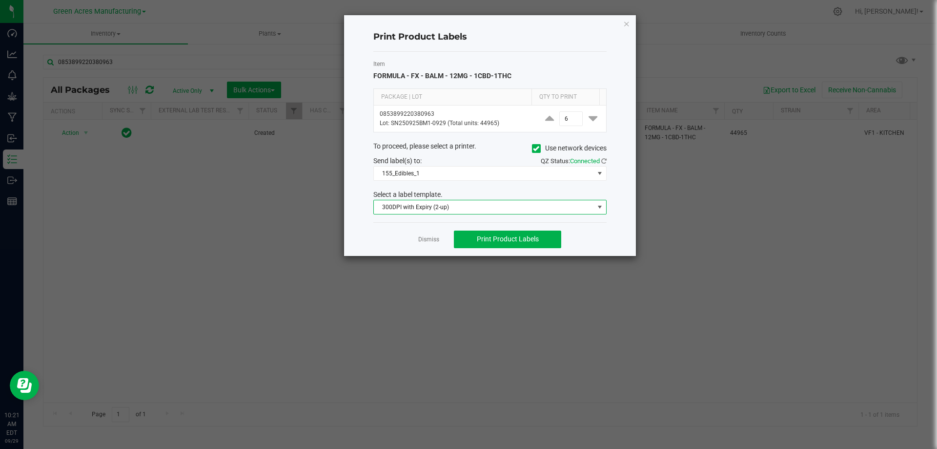
click at [524, 205] on span "300DPI with Expiry (2-up)" at bounding box center [484, 207] width 220 height 14
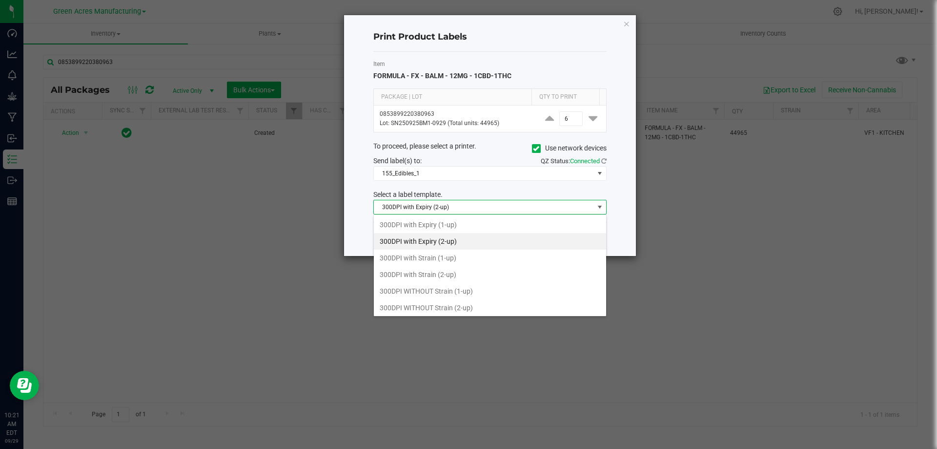
scroll to position [15, 233]
click at [443, 276] on li "300DPI with Strain (2-up)" at bounding box center [490, 274] width 232 height 17
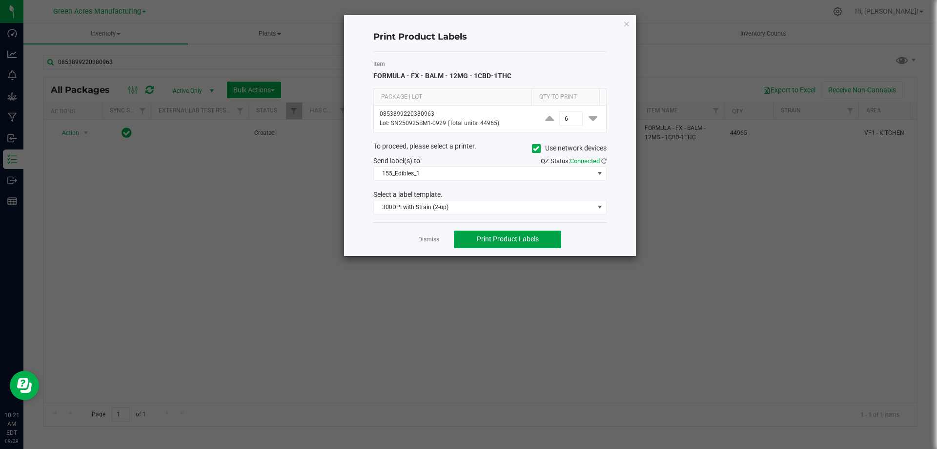
click at [532, 236] on span "Print Product Labels" at bounding box center [508, 239] width 62 height 8
click at [509, 209] on span "300DPI with Strain (2-up)" at bounding box center [484, 207] width 220 height 14
click at [353, 172] on div "Print Product Labels Item FORMULA - FX - BALM - 12MG - 1CBD-1THC Package | Lot …" at bounding box center [490, 135] width 292 height 241
